Goal: Transaction & Acquisition: Purchase product/service

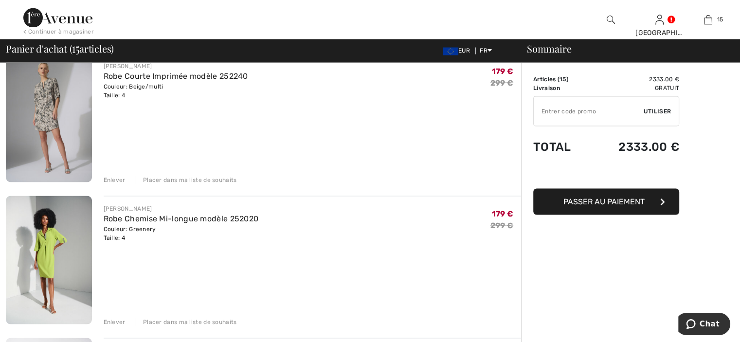
scroll to position [1703, 0]
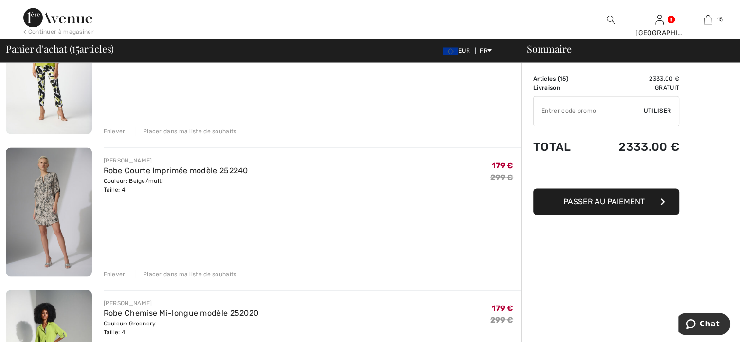
click at [46, 216] on img at bounding box center [49, 211] width 86 height 129
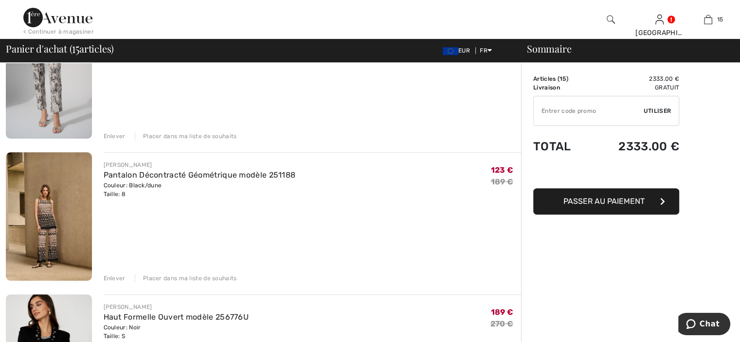
scroll to position [292, 0]
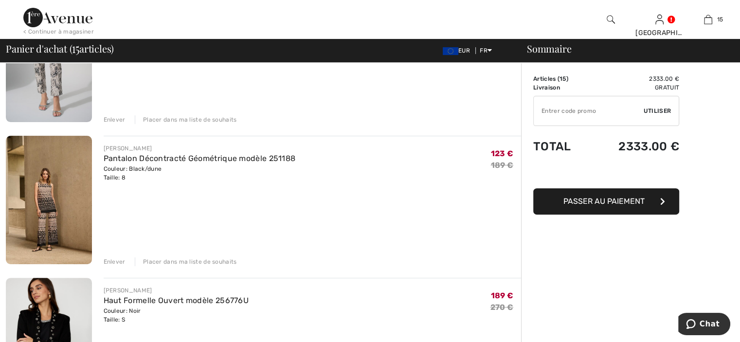
click at [113, 262] on div "Enlever" at bounding box center [115, 261] width 22 height 9
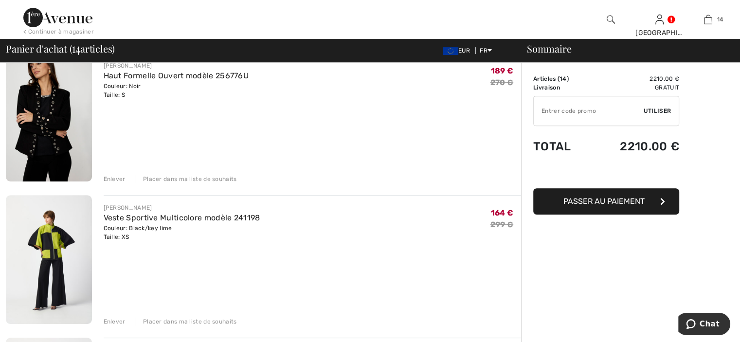
scroll to position [279, 0]
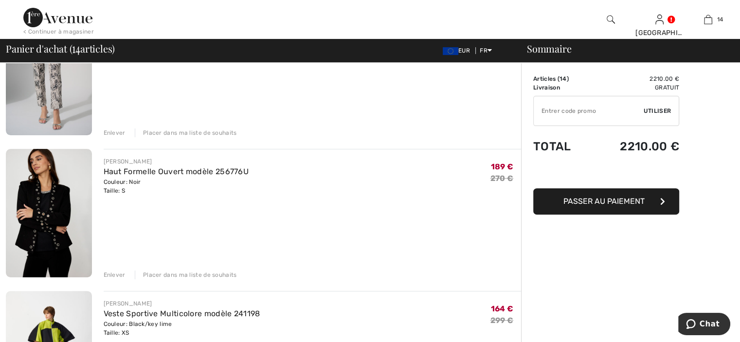
click at [117, 273] on div "Enlever" at bounding box center [115, 275] width 22 height 9
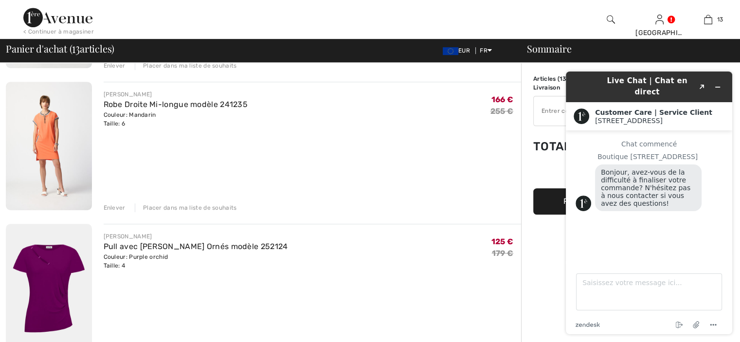
scroll to position [510, 0]
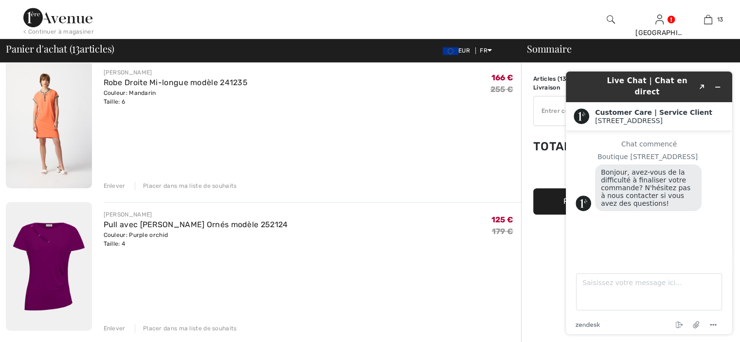
click at [117, 186] on div "Enlever" at bounding box center [115, 186] width 22 height 9
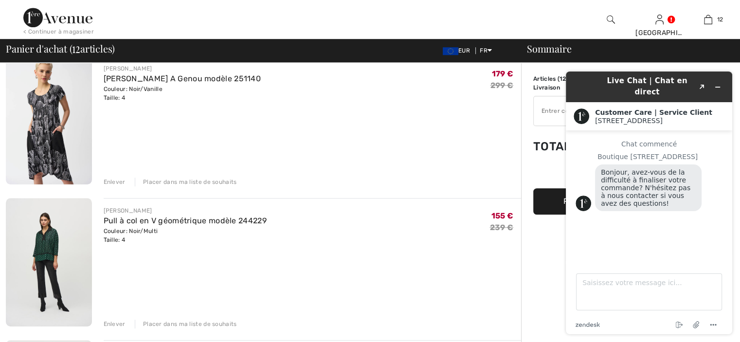
scroll to position [810, 0]
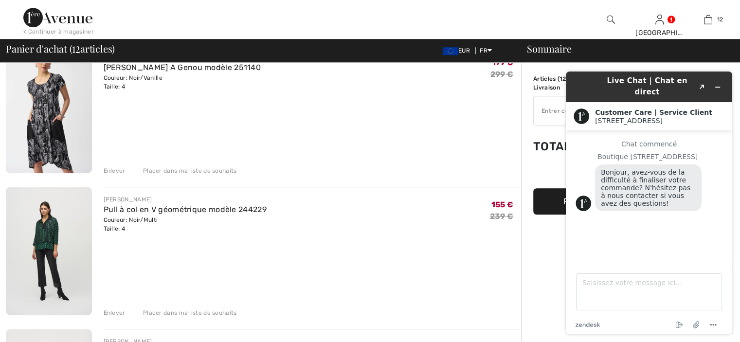
click at [119, 169] on div "Enlever" at bounding box center [115, 170] width 22 height 9
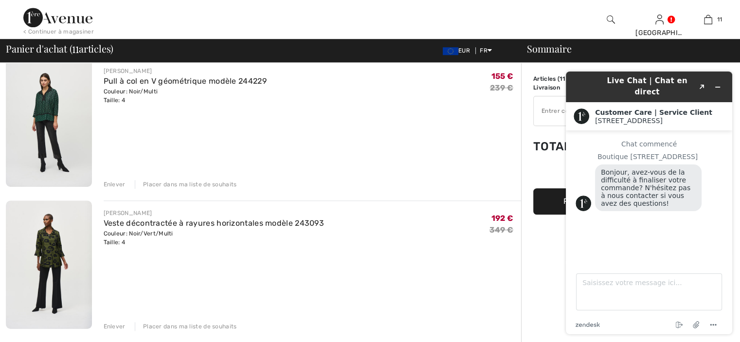
scroll to position [747, 0]
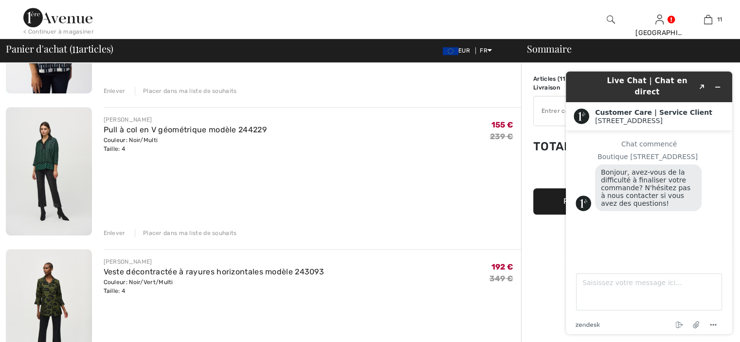
click at [123, 233] on div "Enlever" at bounding box center [115, 233] width 22 height 9
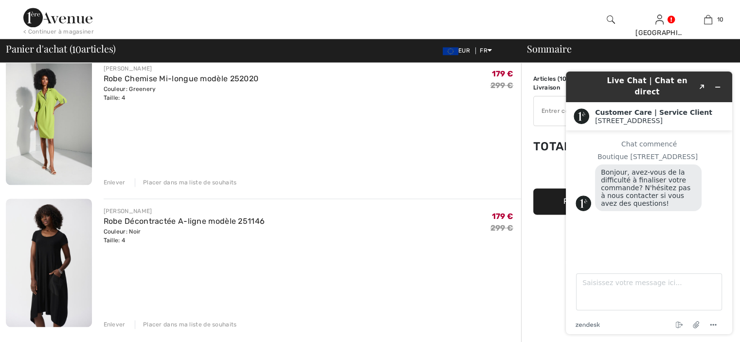
scroll to position [1274, 0]
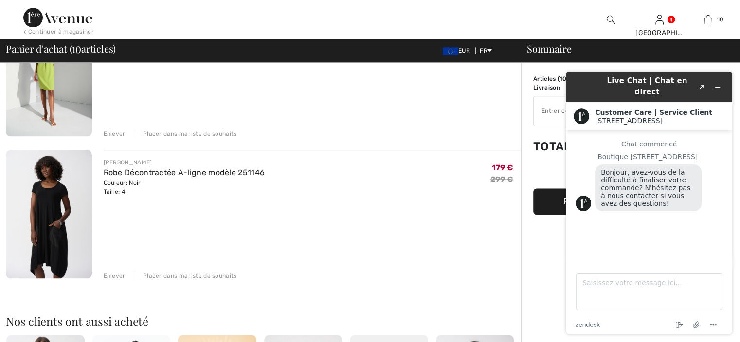
click at [110, 275] on div "Enlever" at bounding box center [115, 276] width 22 height 9
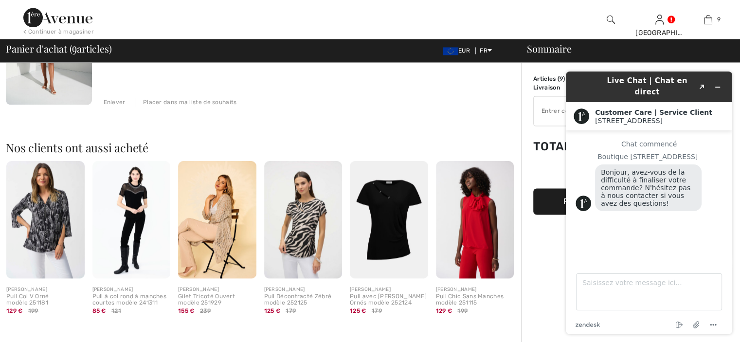
scroll to position [1323, 0]
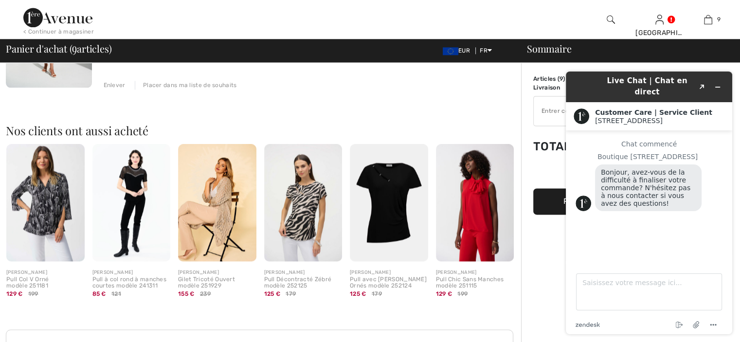
click at [132, 231] on img at bounding box center [131, 202] width 78 height 117
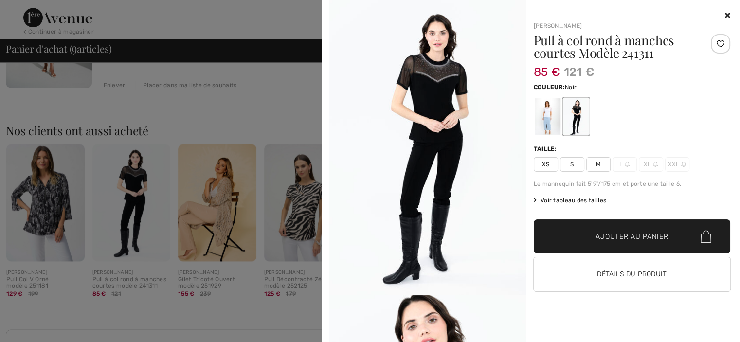
click at [576, 165] on span "S" at bounding box center [572, 164] width 24 height 15
click at [611, 238] on span "Ajouter au panier" at bounding box center [632, 237] width 73 height 10
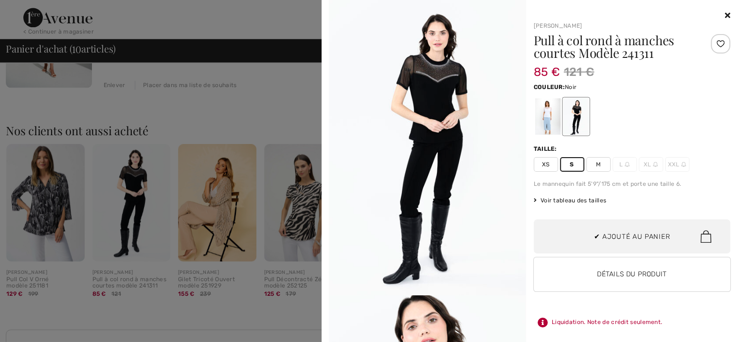
scroll to position [637, 0]
click at [549, 118] on div at bounding box center [547, 116] width 25 height 36
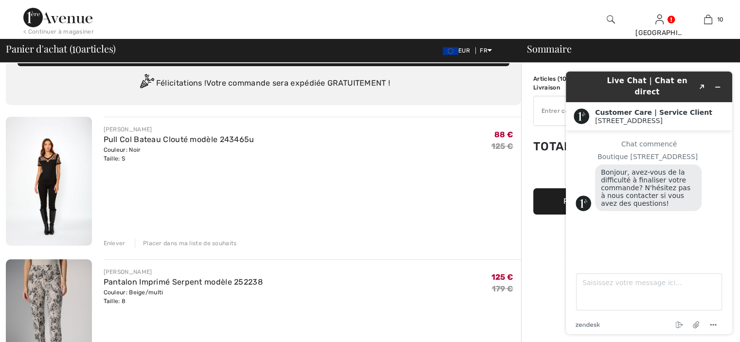
scroll to position [9, 0]
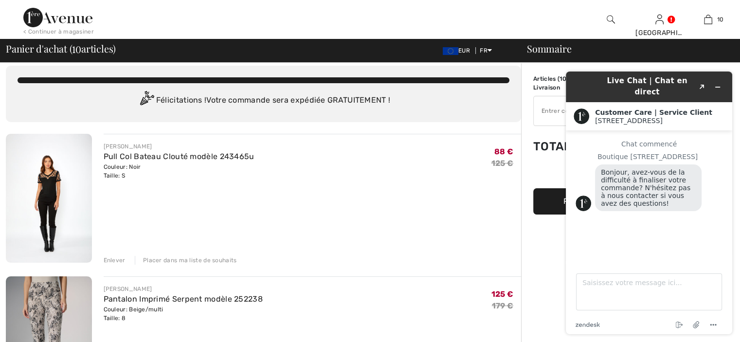
click at [44, 173] on img at bounding box center [49, 198] width 86 height 129
click at [109, 258] on div "Enlever" at bounding box center [115, 260] width 22 height 9
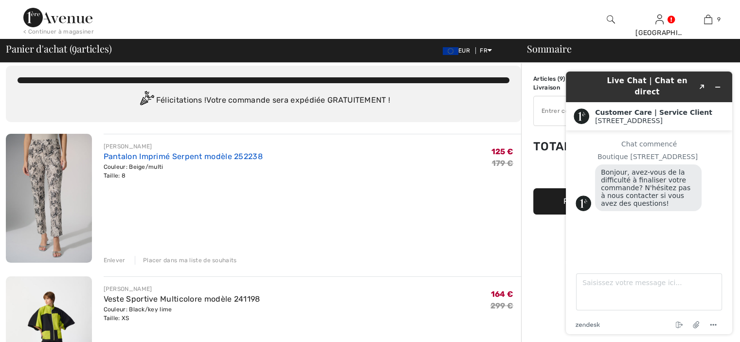
click at [133, 155] on link "Pantalon Imprimé Serpent modèle 252238" at bounding box center [183, 156] width 159 height 9
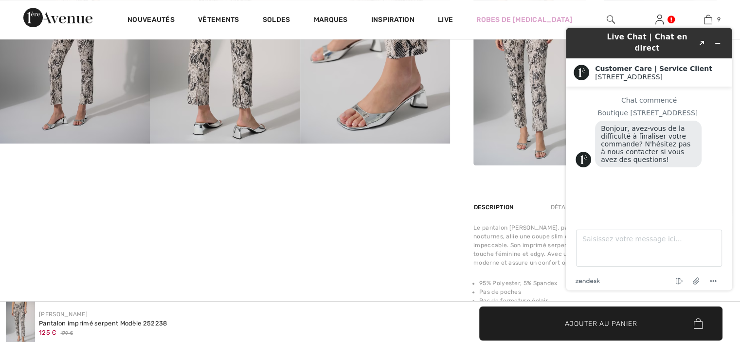
scroll to position [487, 0]
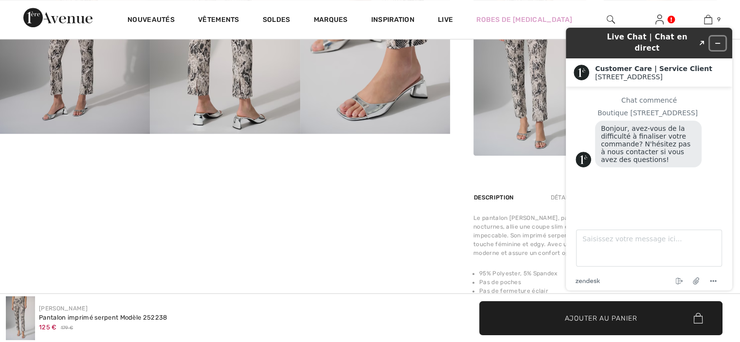
click at [724, 42] on button "Réduire le widget" at bounding box center [718, 43] width 16 height 14
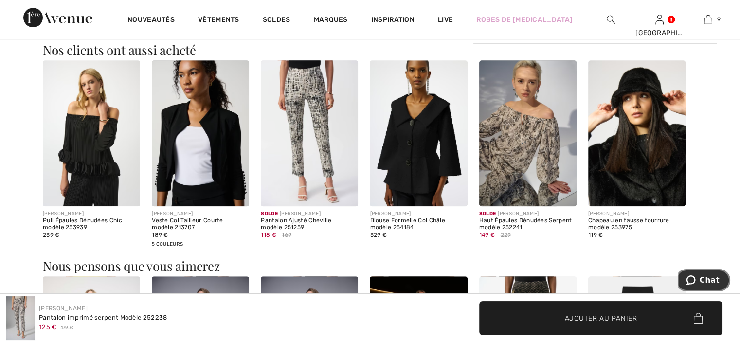
scroll to position [876, 0]
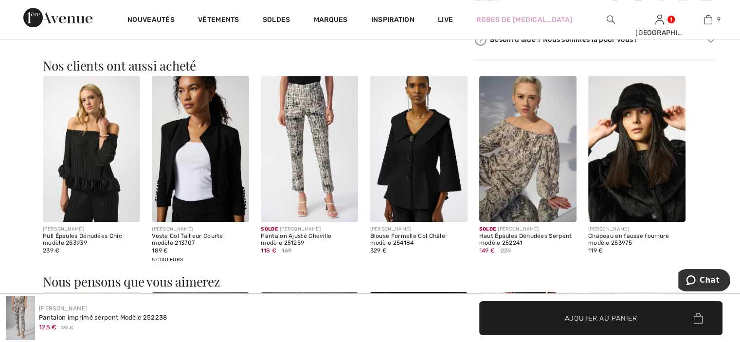
click at [523, 166] on img at bounding box center [527, 149] width 97 height 146
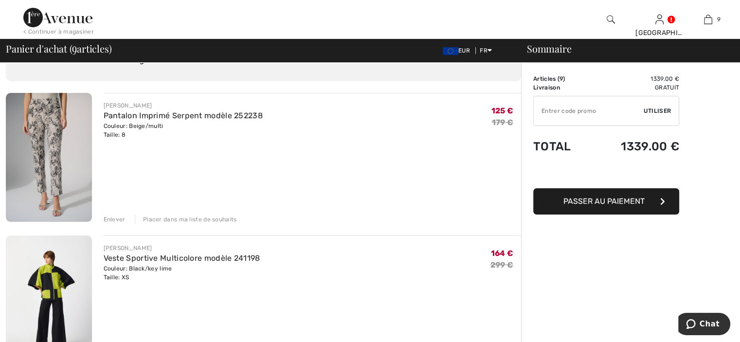
scroll to position [106, 0]
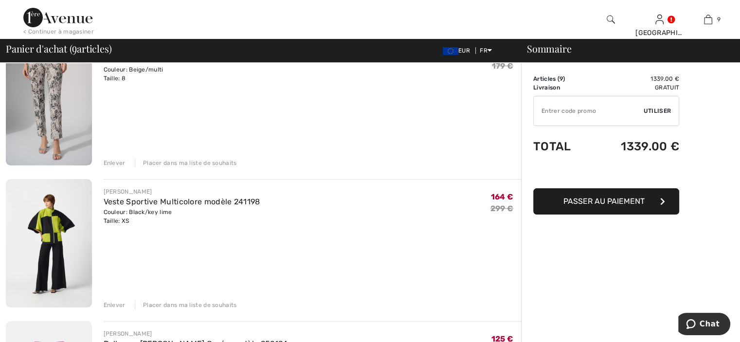
click at [49, 229] on img at bounding box center [49, 243] width 86 height 128
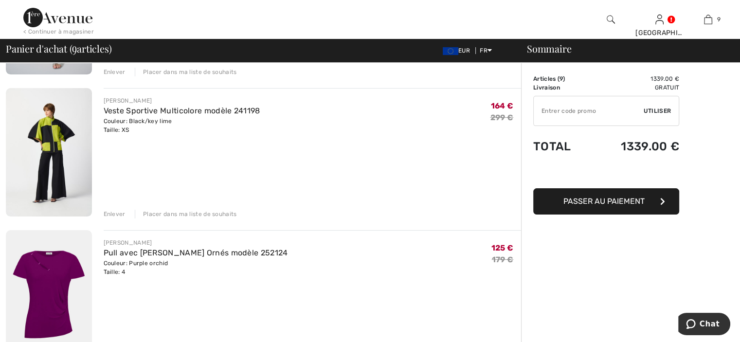
scroll to position [203, 0]
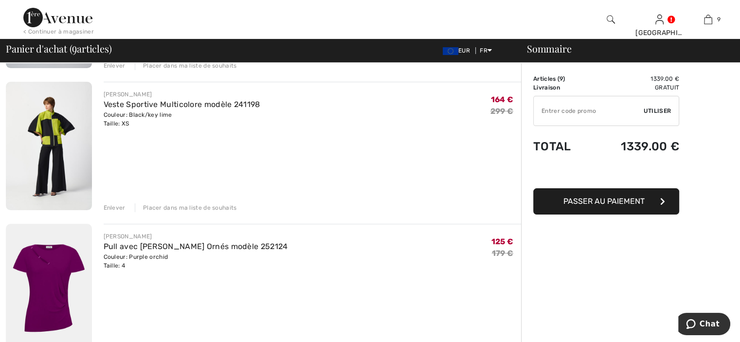
click at [113, 206] on div "Enlever" at bounding box center [115, 207] width 22 height 9
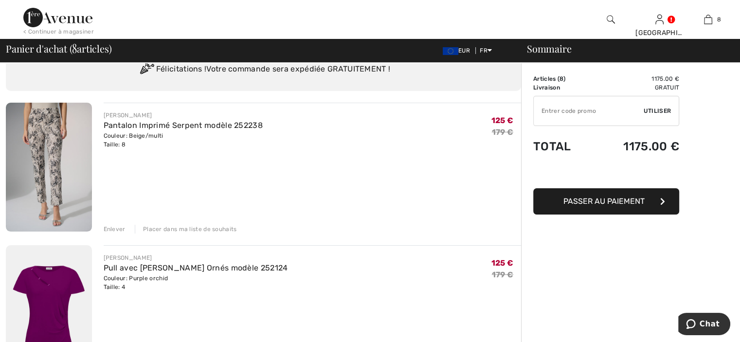
scroll to position [0, 0]
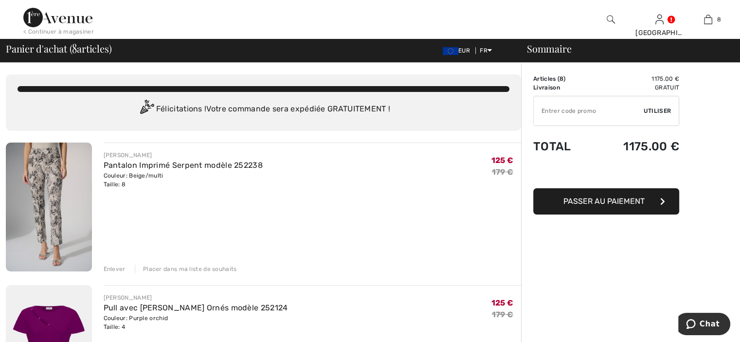
click at [124, 267] on div "Enlever" at bounding box center [115, 269] width 22 height 9
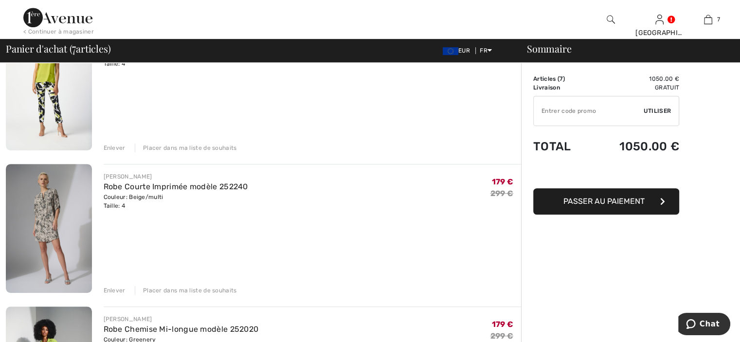
scroll to position [584, 0]
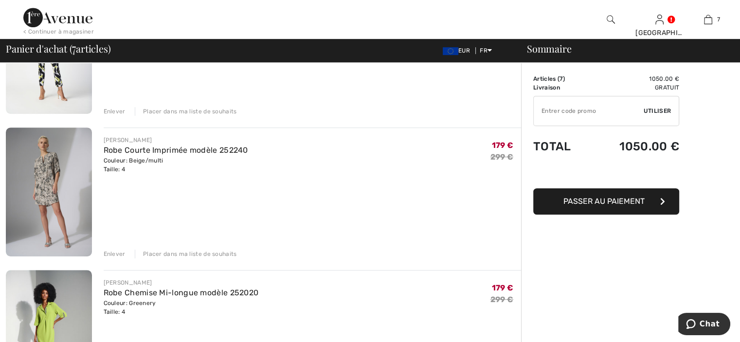
click at [114, 255] on div "Enlever" at bounding box center [115, 254] width 22 height 9
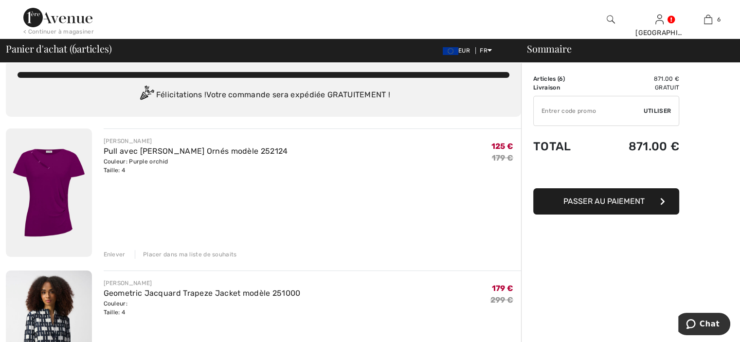
scroll to position [0, 0]
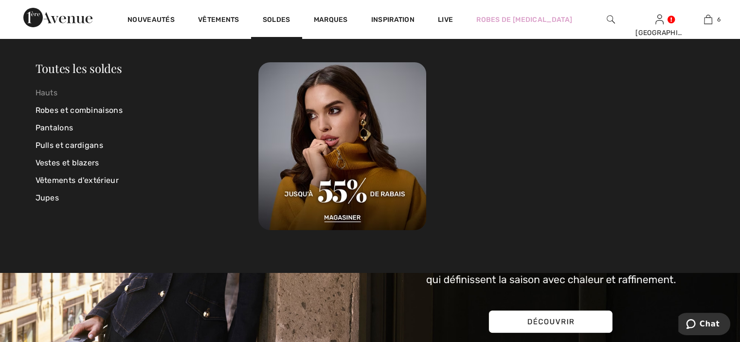
click at [56, 92] on link "Hauts" at bounding box center [147, 93] width 223 height 18
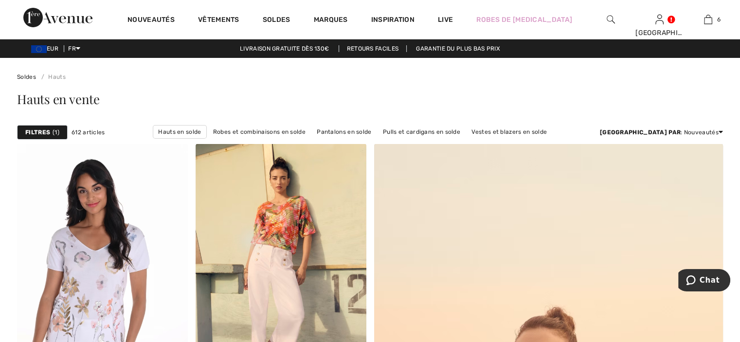
click at [53, 131] on span "1" at bounding box center [56, 132] width 7 height 9
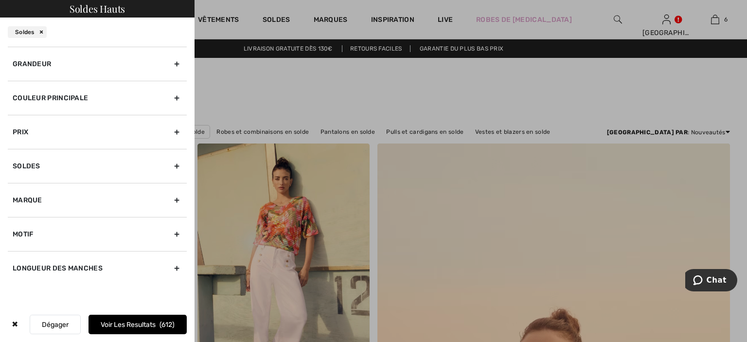
click at [128, 64] on div "Grandeur" at bounding box center [97, 64] width 179 height 34
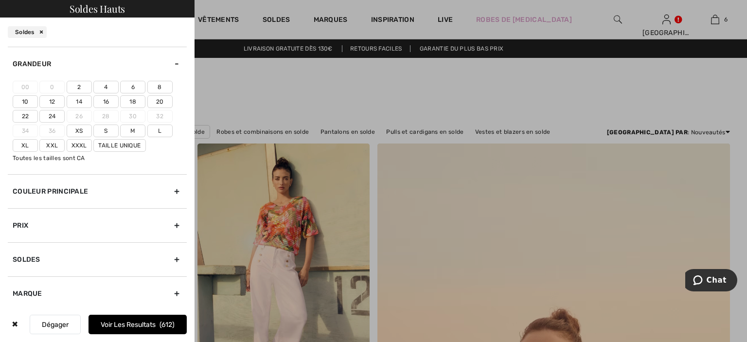
click at [104, 86] on label "4" at bounding box center [105, 87] width 25 height 13
click at [0, 0] on input"] "4" at bounding box center [0, 0] width 0 height 0
click at [141, 323] on button "Voir les resultats 298" at bounding box center [138, 324] width 98 height 19
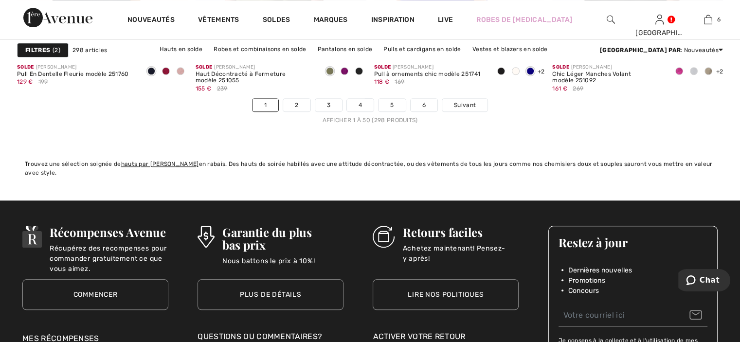
scroll to position [4672, 0]
